Goal: Communication & Community: Answer question/provide support

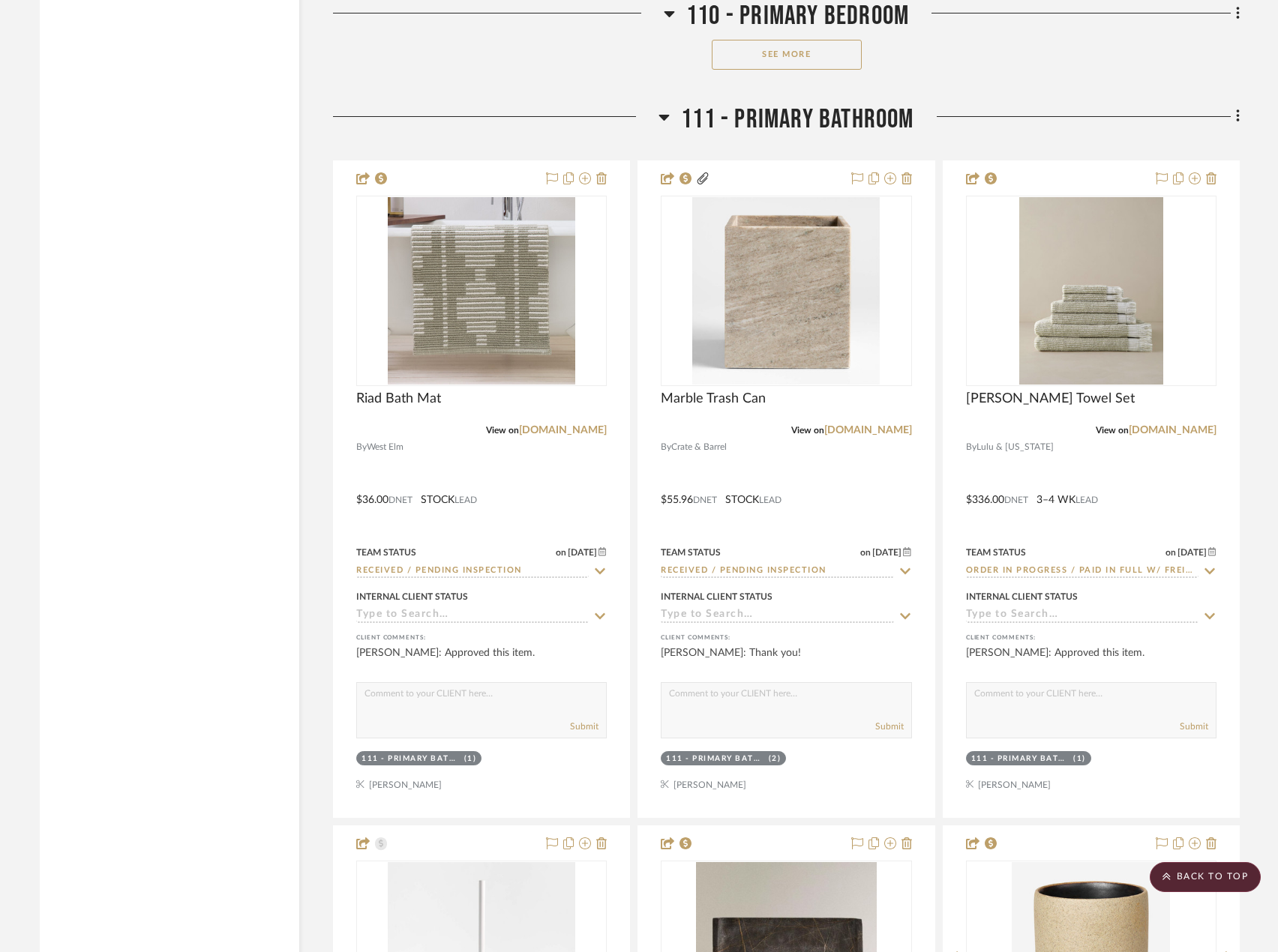
scroll to position [14978, 0]
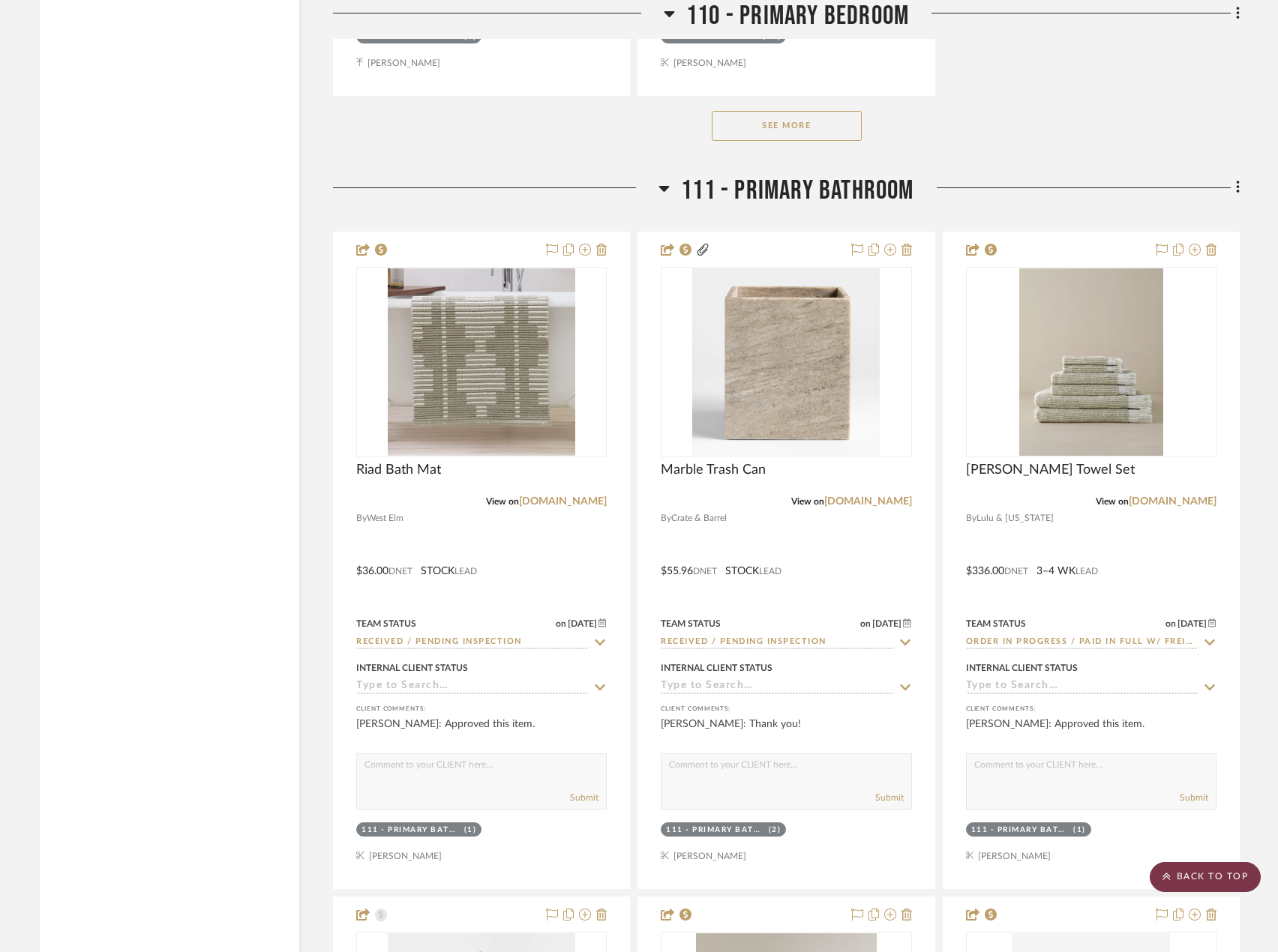
click at [1246, 878] on scroll-to-top-button "BACK TO TOP" at bounding box center [1205, 877] width 111 height 30
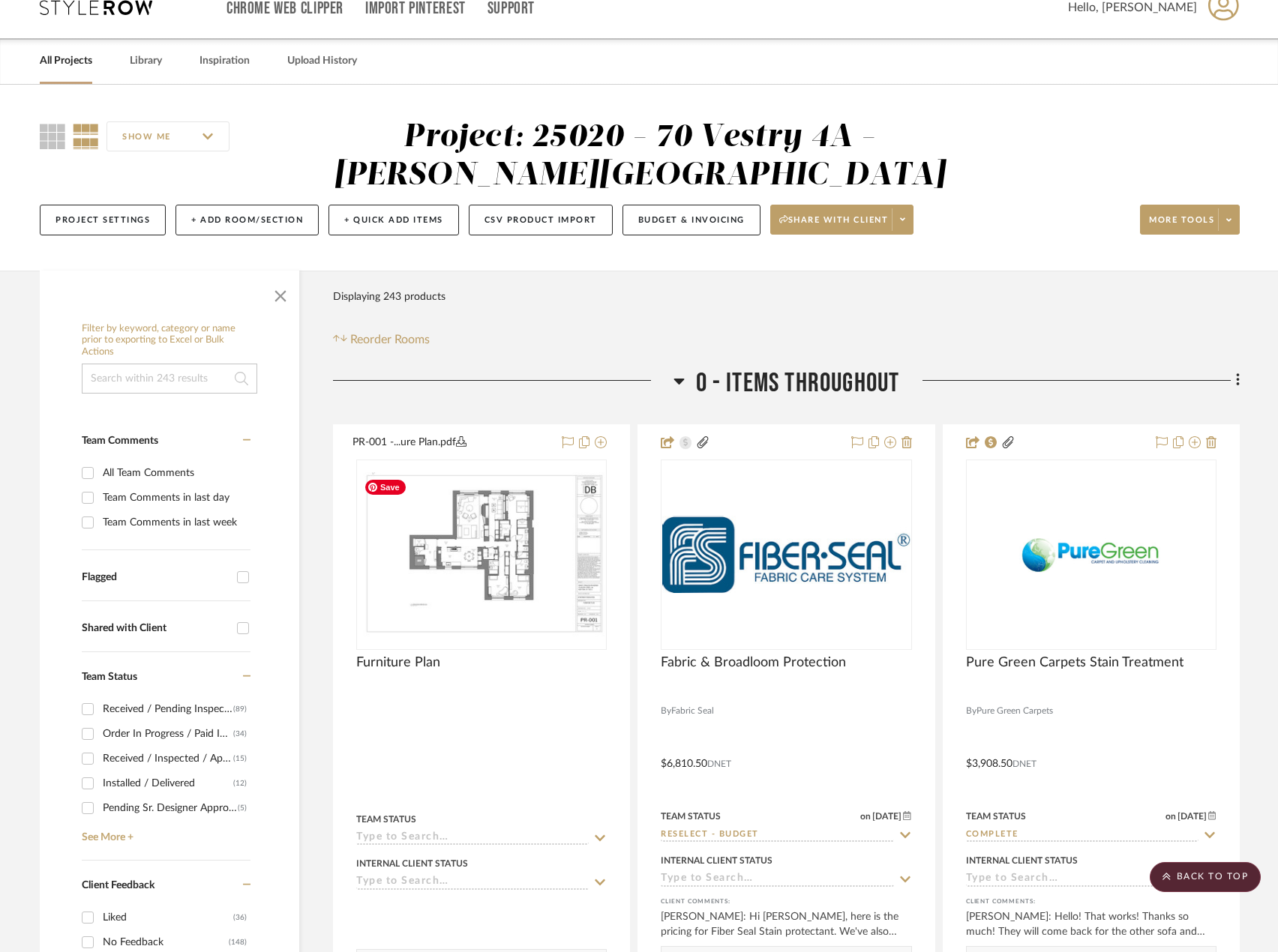
scroll to position [0, 0]
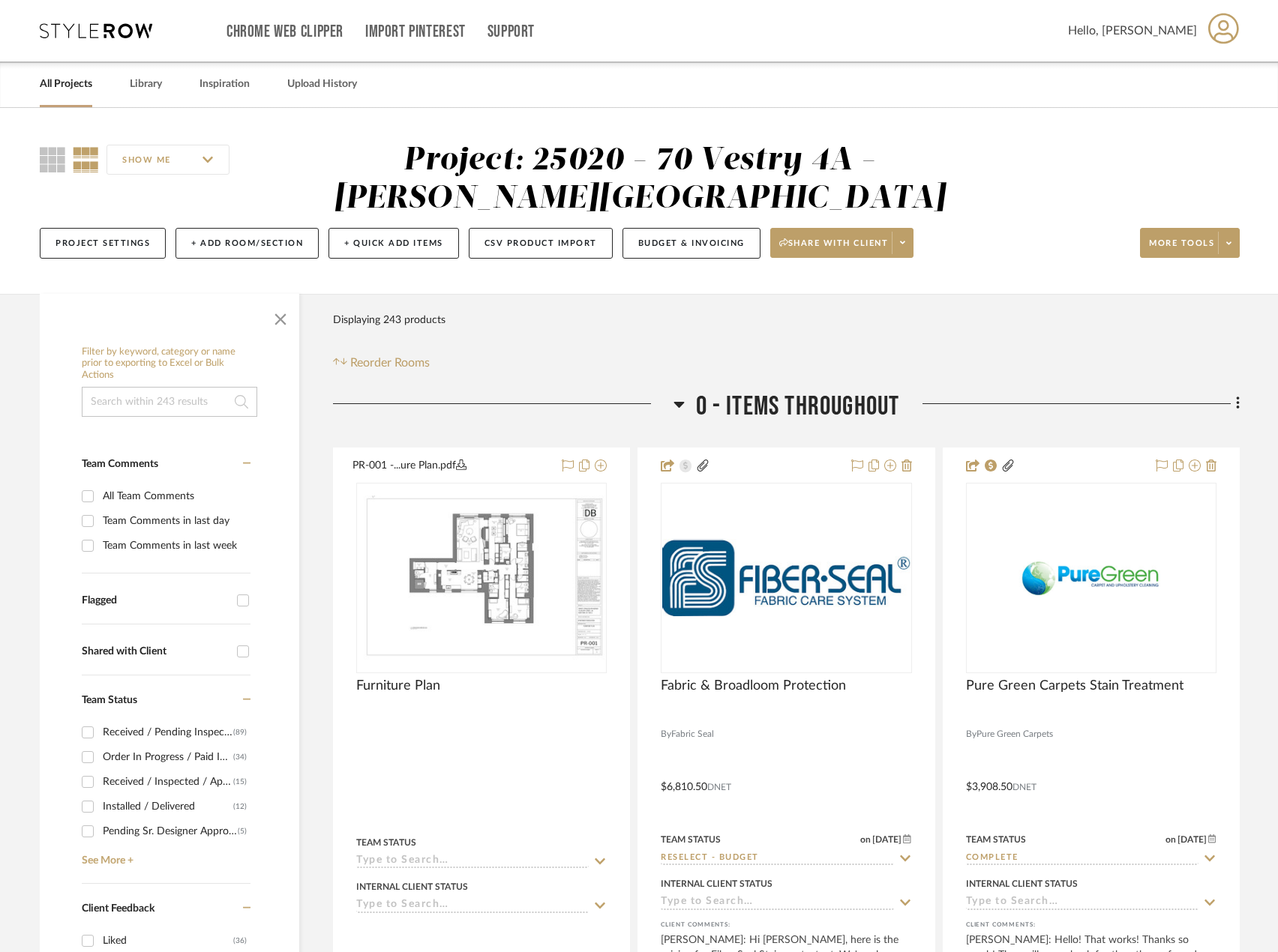
click at [81, 77] on link "All Projects" at bounding box center [65, 83] width 52 height 20
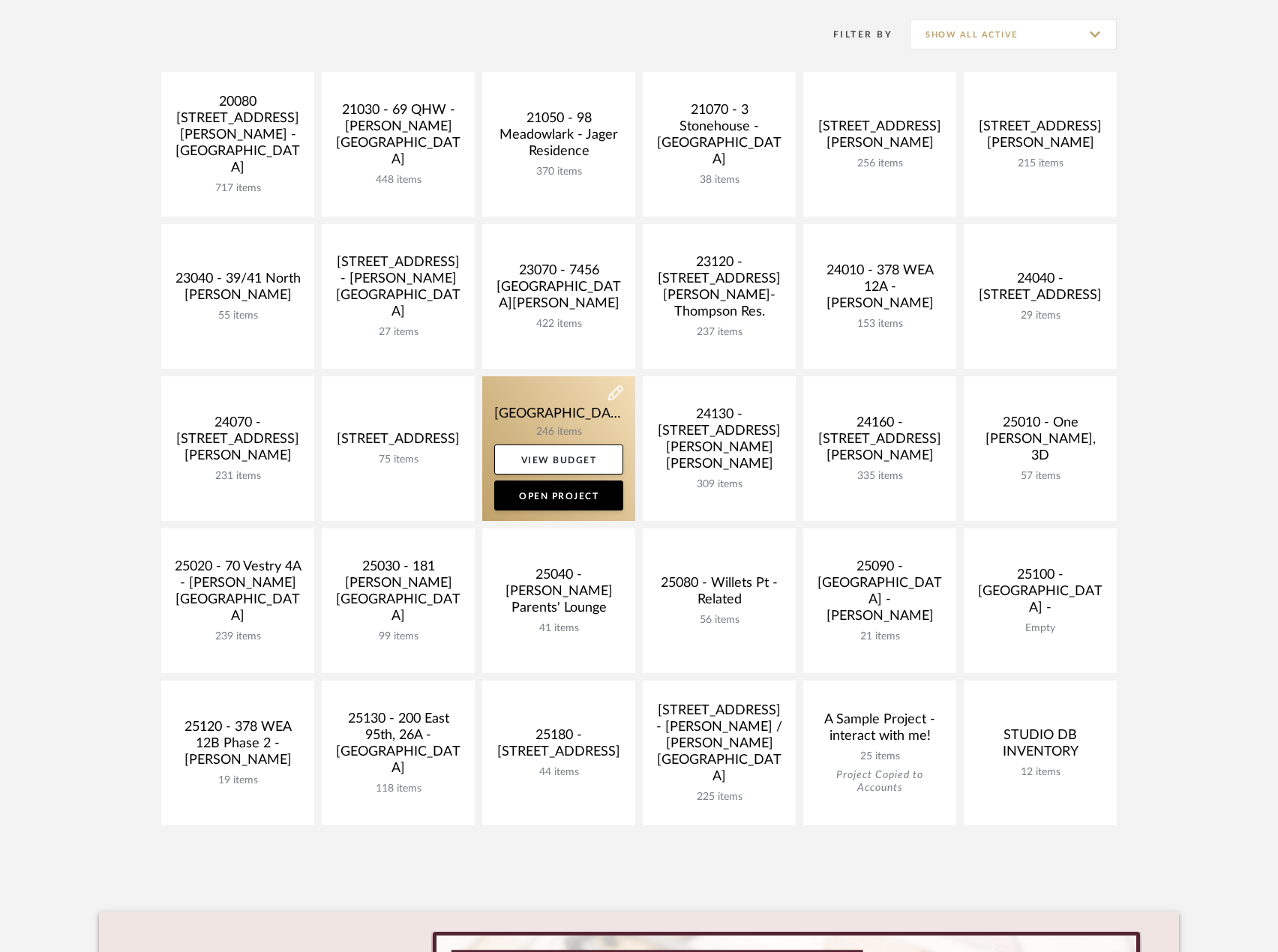
scroll to position [375, 0]
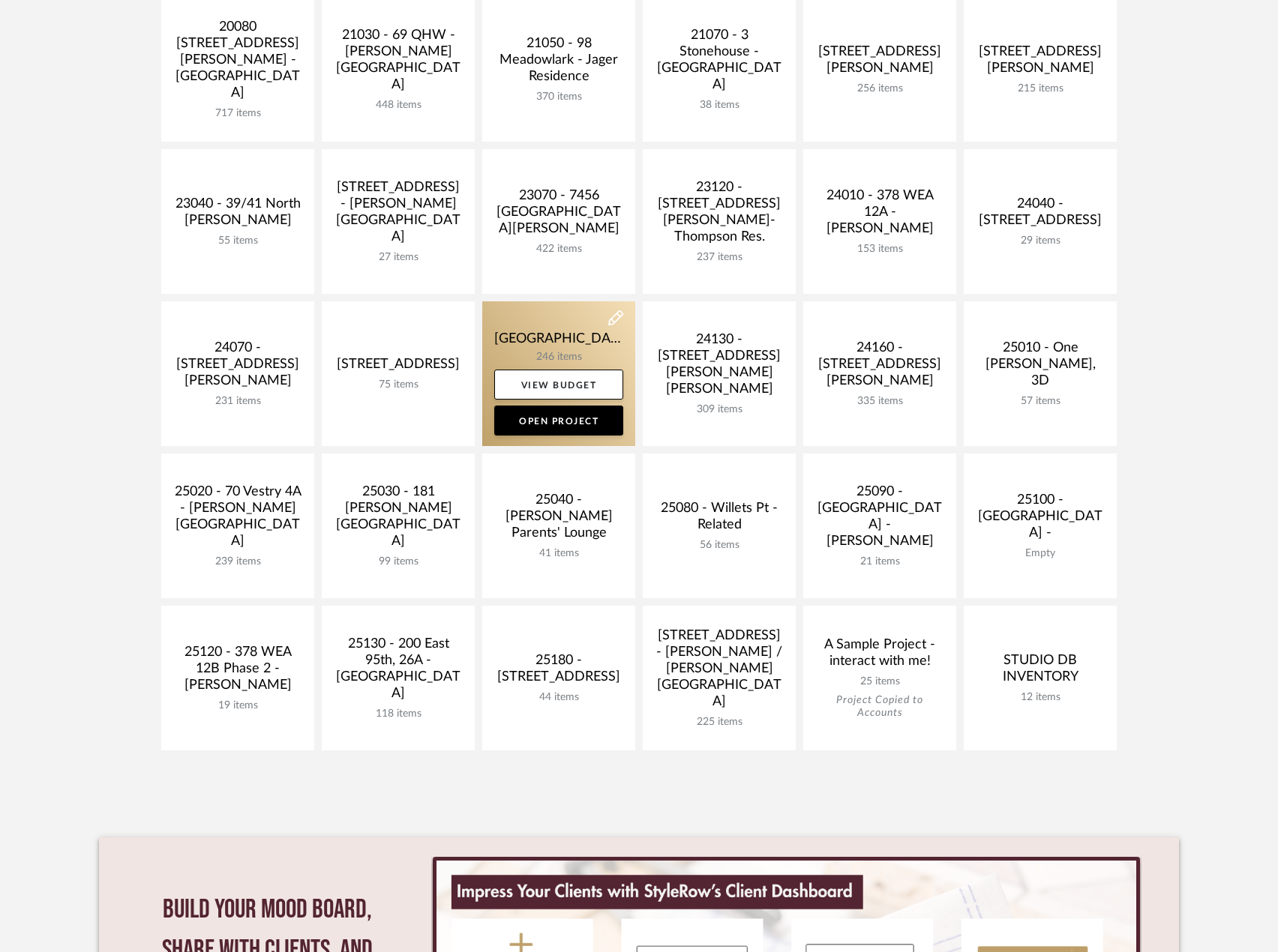
click at [559, 350] on link at bounding box center [558, 373] width 153 height 145
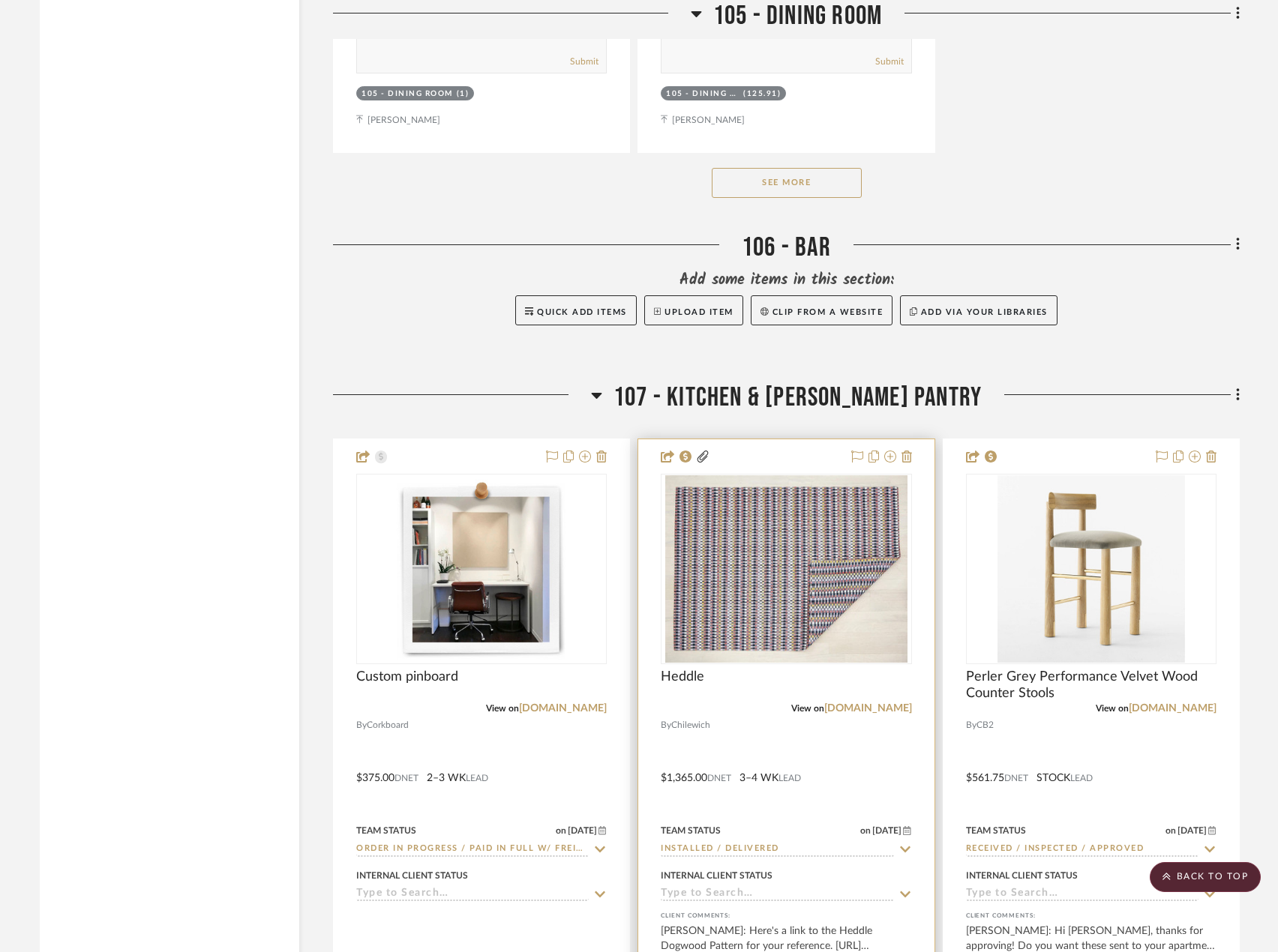
scroll to position [12297, 0]
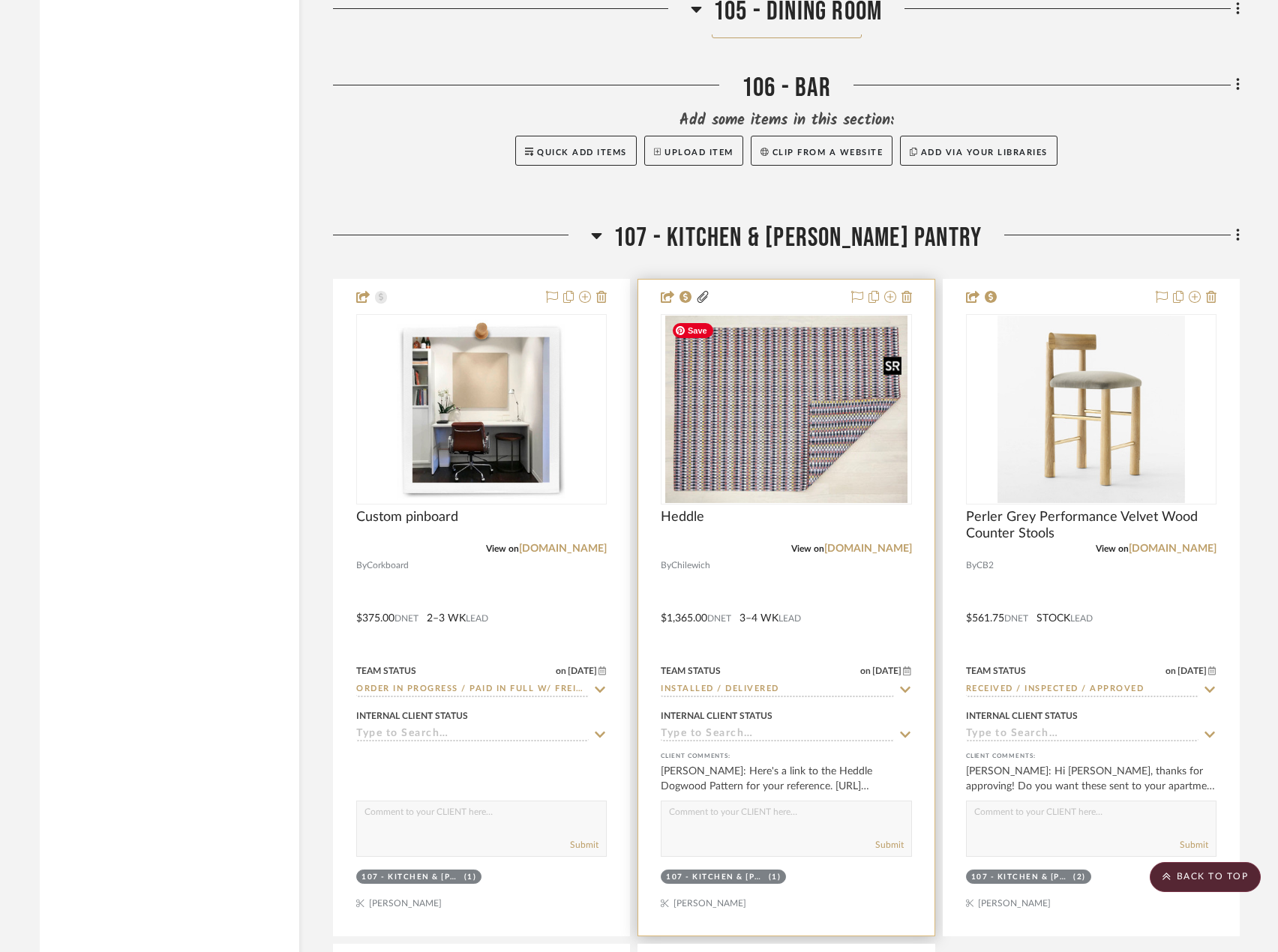
click at [0, 0] on img at bounding box center [0, 0] width 0 height 0
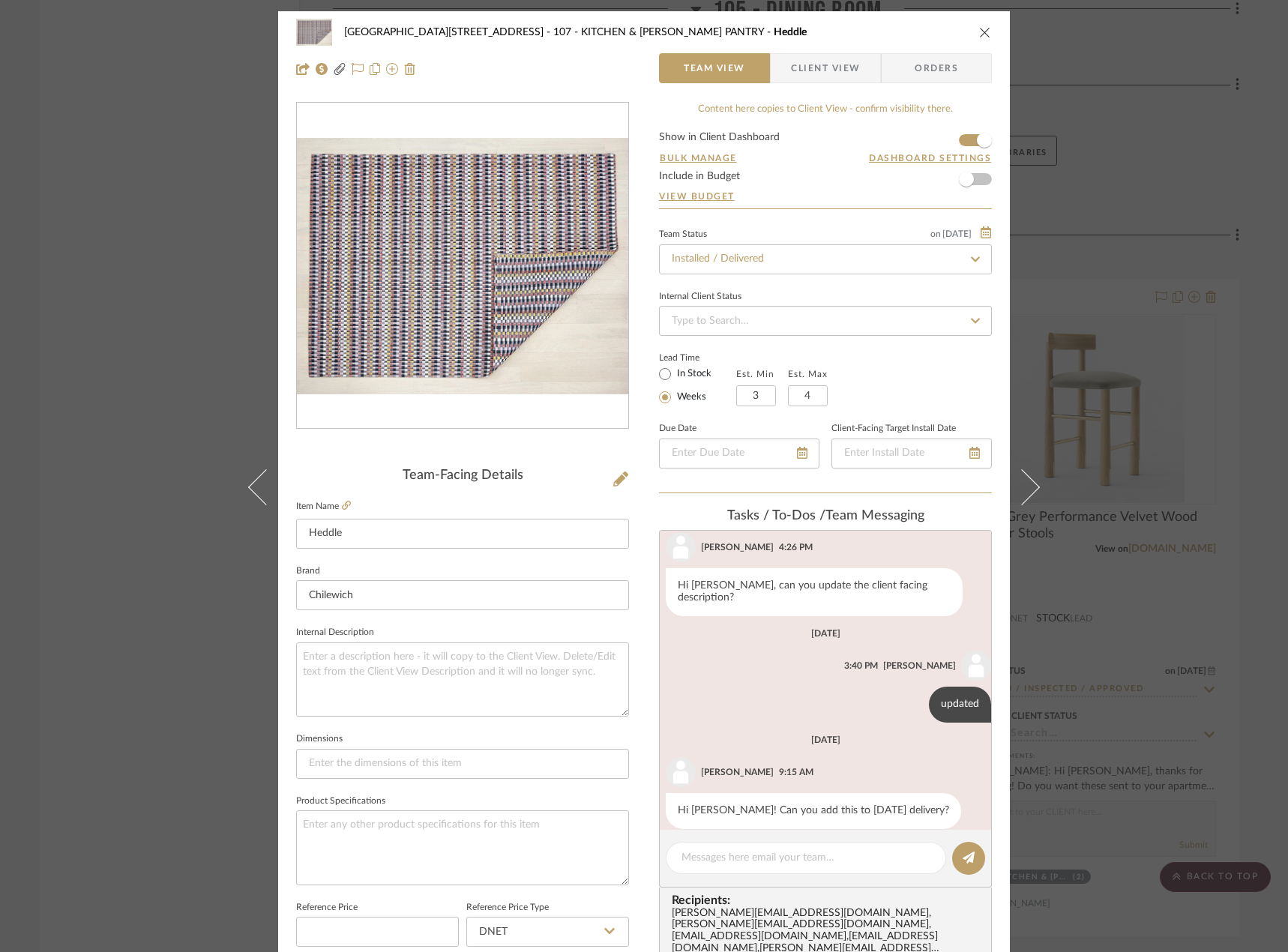
scroll to position [246, 0]
click at [822, 83] on div "24100 - [STREET_ADDRESS] - KITCHEN & [PERSON_NAME] PANTRY Heddle Team View Clie…" at bounding box center [644, 50] width 732 height 79
click at [830, 71] on span "Client View" at bounding box center [825, 68] width 69 height 30
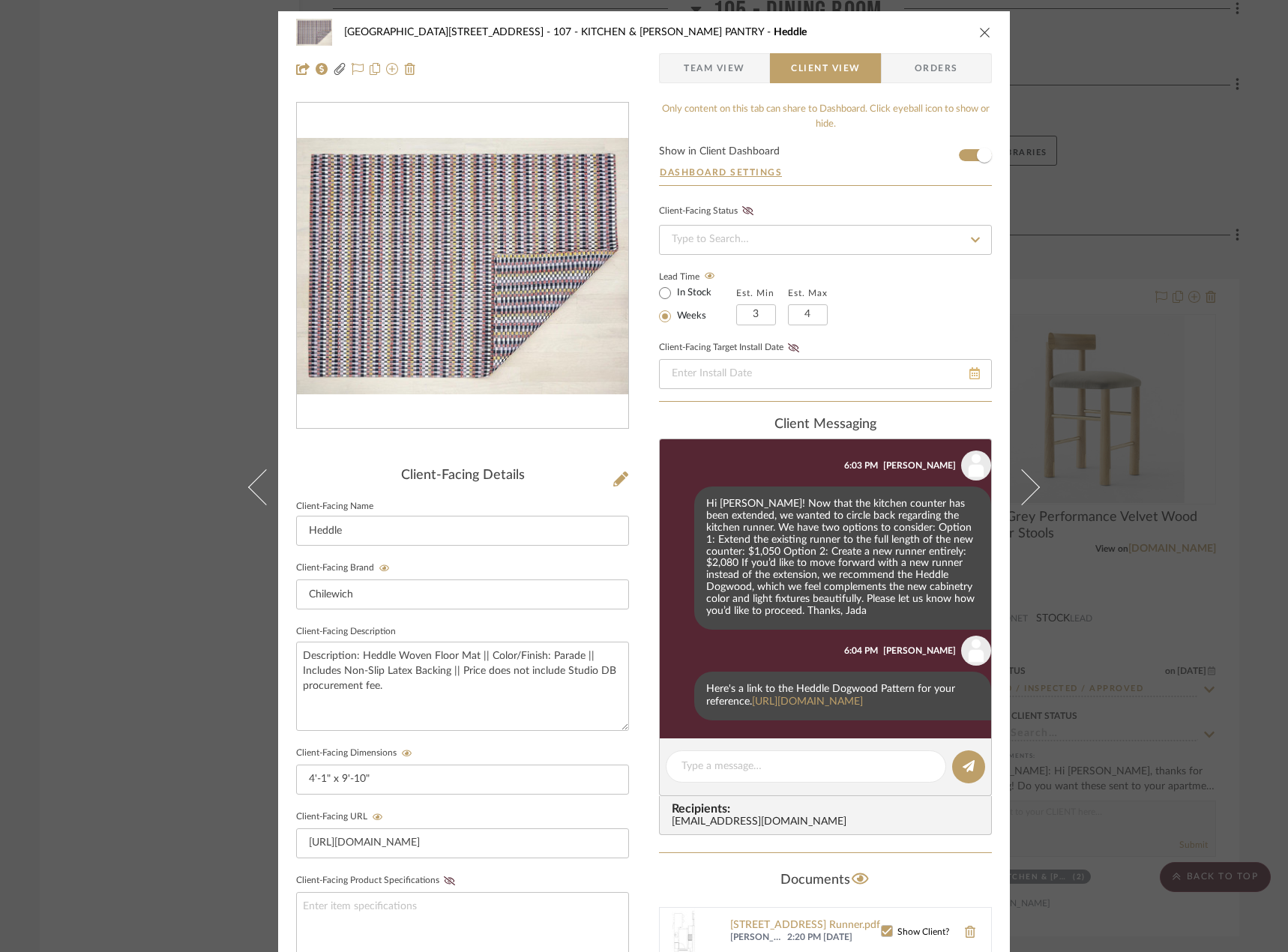
scroll to position [1295, 0]
click at [778, 768] on textarea at bounding box center [806, 766] width 249 height 16
click at [671, 548] on button at bounding box center [679, 557] width 18 height 18
click at [628, 515] on span "Edit Message" at bounding box center [597, 514] width 62 height 12
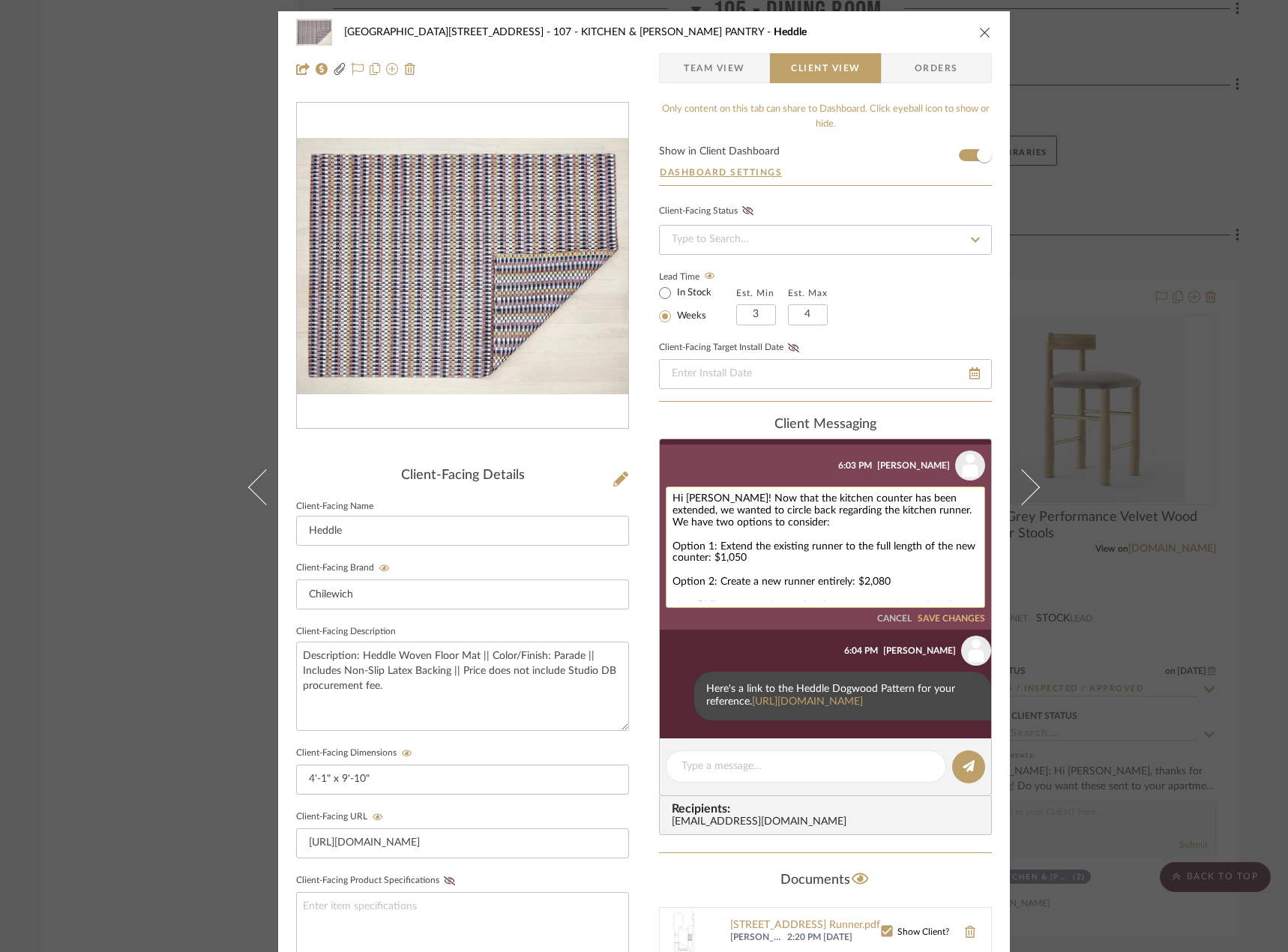
scroll to position [1281, 0]
drag, startPoint x: 811, startPoint y: 509, endPoint x: 763, endPoint y: 510, distance: 48.0
click at [763, 510] on textarea "Hi [PERSON_NAME]! Now that the kitchen counter has been extended, we wanted to …" at bounding box center [825, 548] width 306 height 108
type textarea "Hi [PERSON_NAME]! Now that the kitchen counter has been extended, we wanted to …"
click at [933, 614] on button "SAVE CHANGES" at bounding box center [951, 619] width 67 height 10
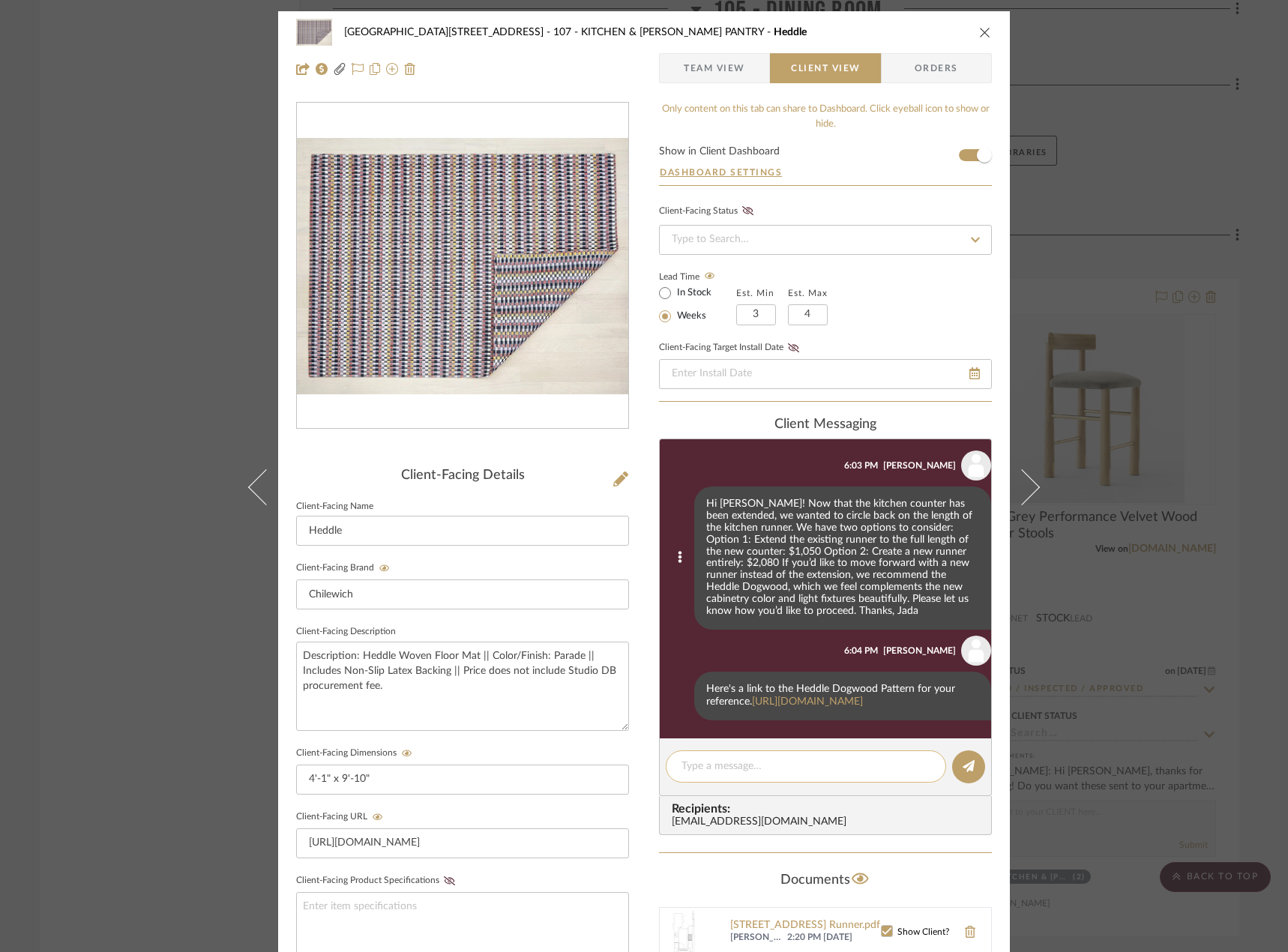
click at [772, 761] on textarea at bounding box center [806, 766] width 249 height 16
type textarea "Hi [PERSON_NAME],"
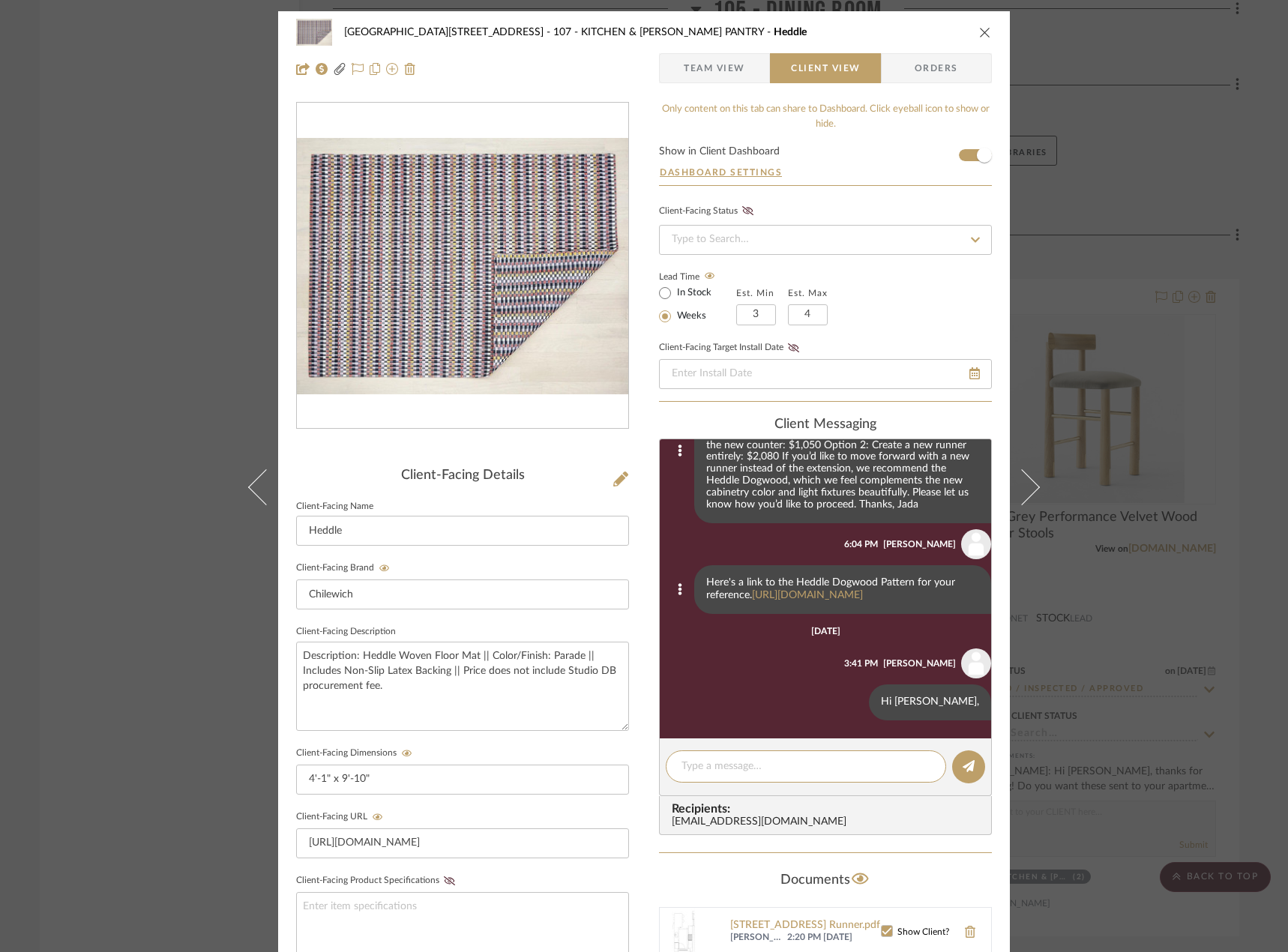
scroll to position [1402, 0]
click at [864, 709] on button at bounding box center [854, 702] width 18 height 18
click at [866, 721] on button "Delete" at bounding box center [842, 721] width 103 height 36
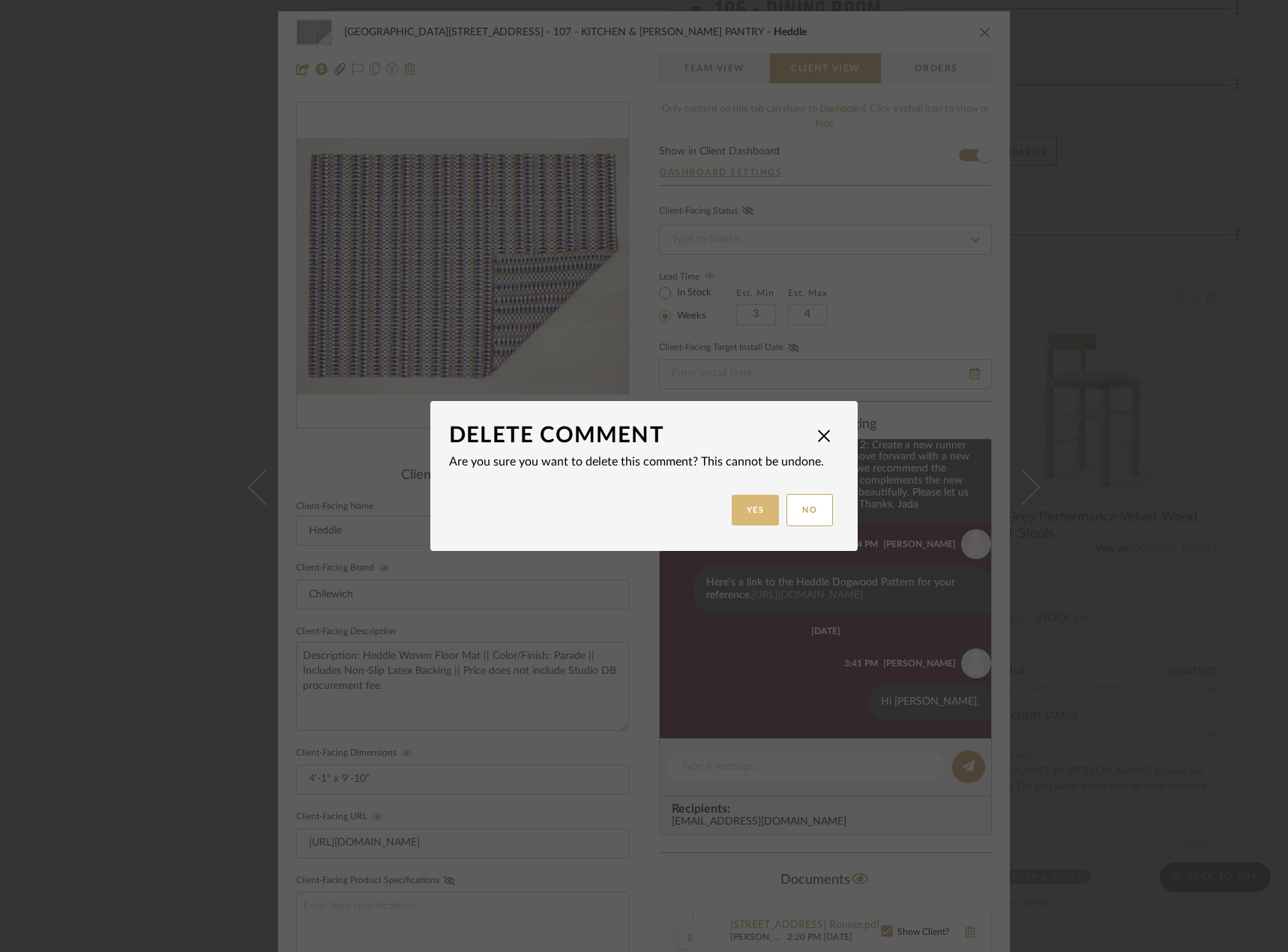
click at [763, 512] on button "Yes" at bounding box center [756, 510] width 48 height 30
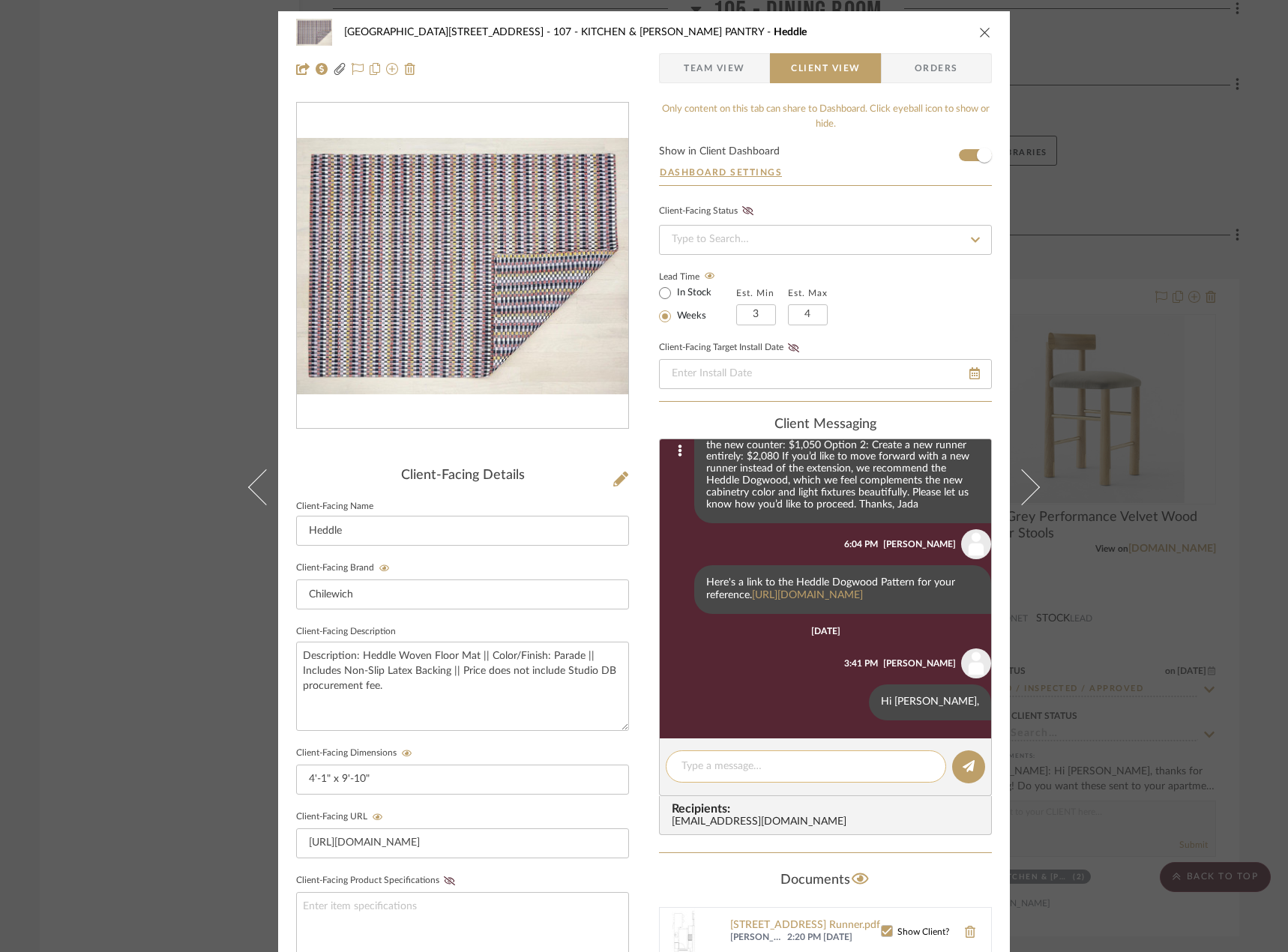
scroll to position [1295, 0]
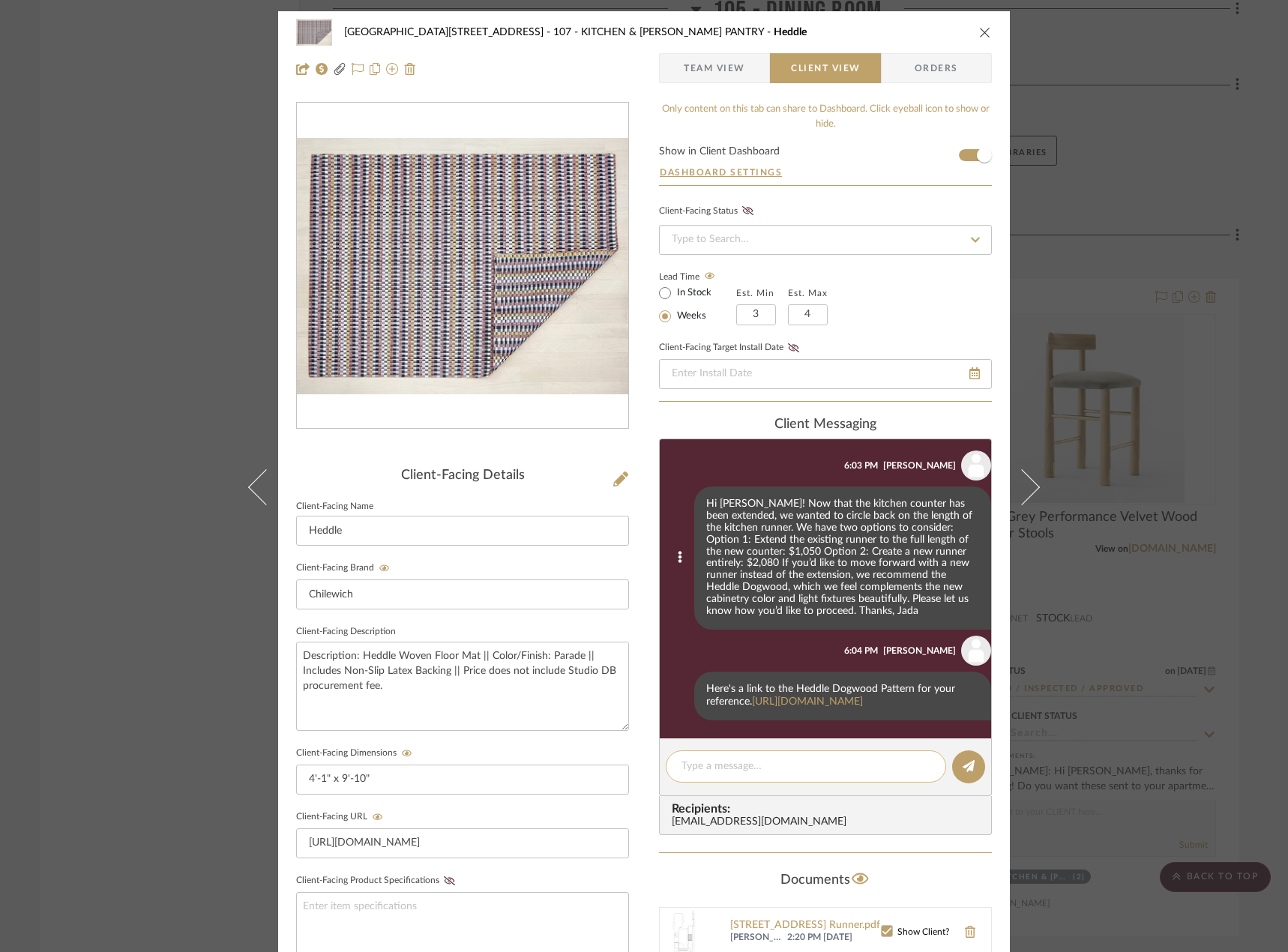
click at [750, 772] on textarea at bounding box center [806, 766] width 249 height 16
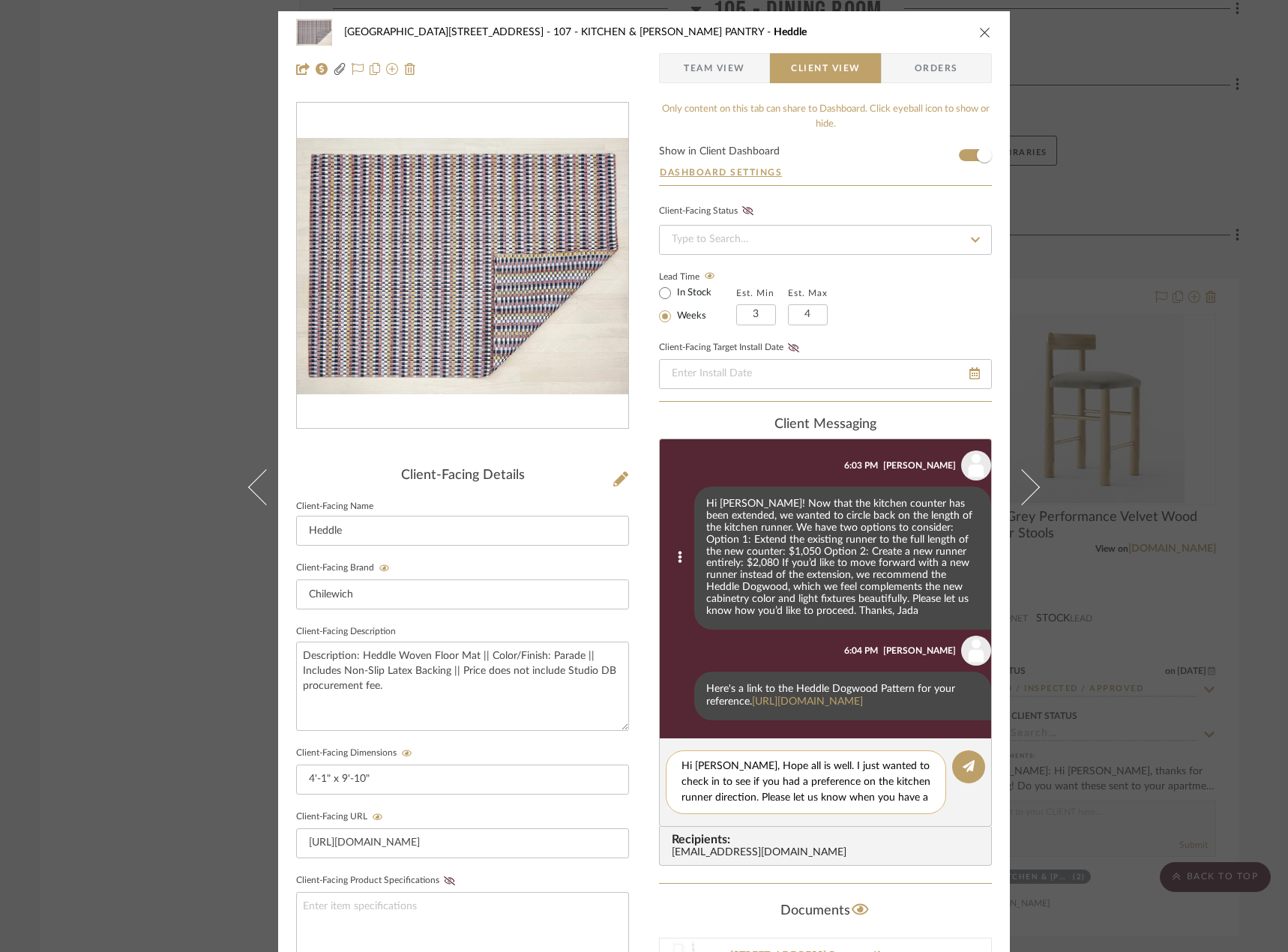
scroll to position [0, 0]
type textarea "Hi [PERSON_NAME], Hope all is well. I just wanted to check in to see if you had…"
click at [977, 768] on button at bounding box center [968, 766] width 33 height 33
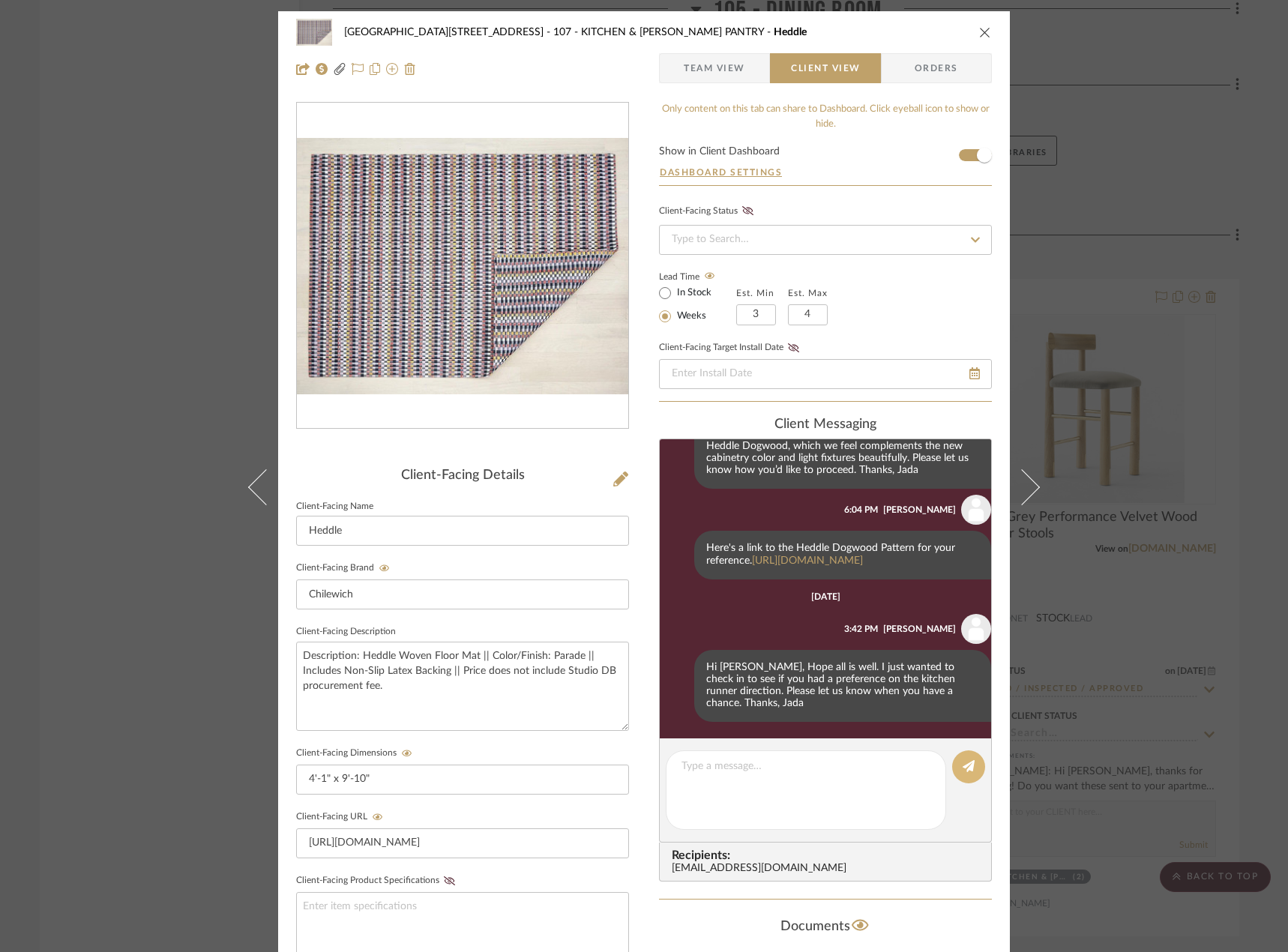
scroll to position [1426, 0]
click at [180, 127] on div "24100 - [STREET_ADDRESS] - Mall 107 - KITCHEN & [PERSON_NAME] PANTRY Heddle Tea…" at bounding box center [644, 476] width 1288 height 952
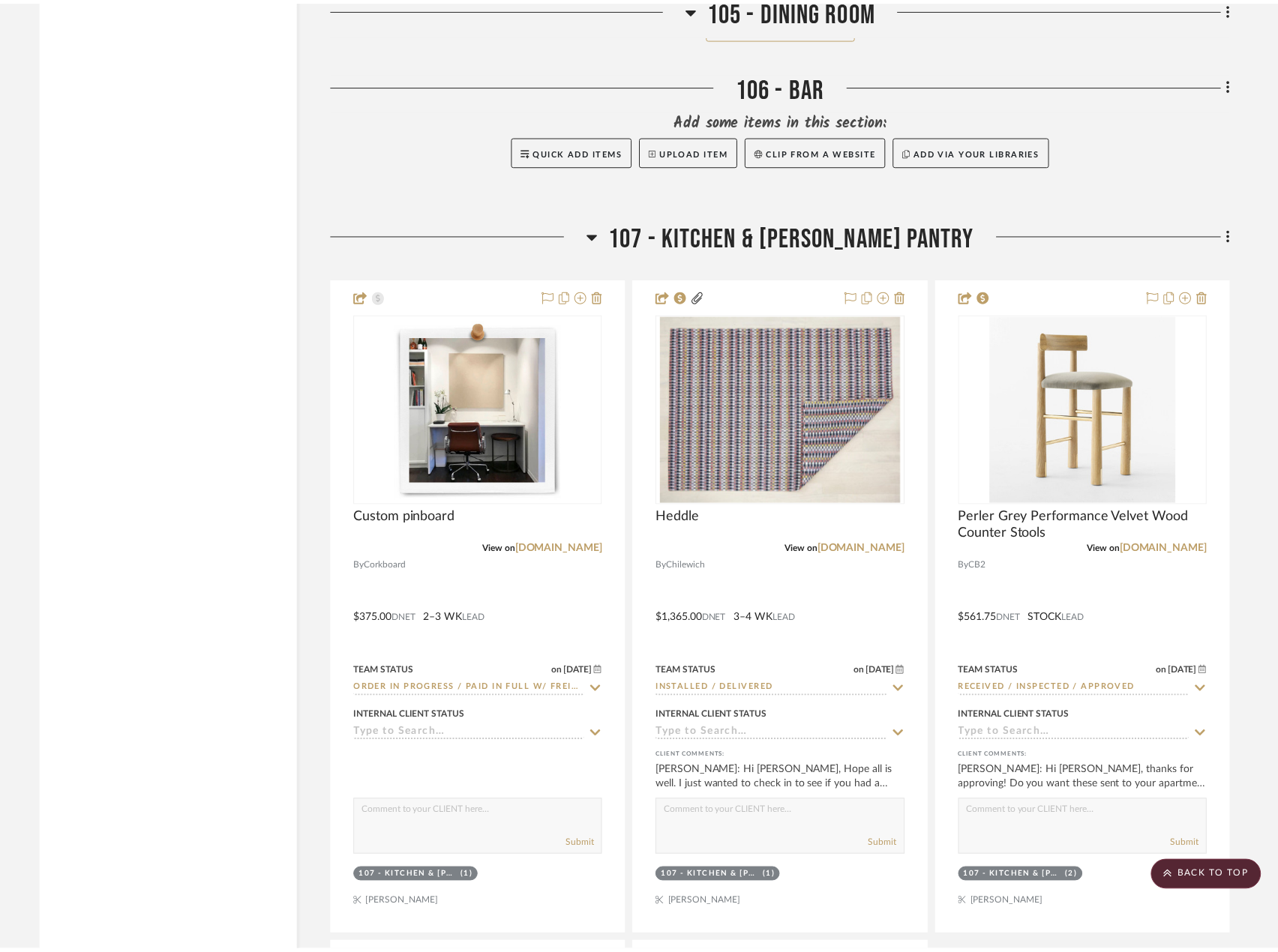
scroll to position [12297, 0]
